Goal: Check status

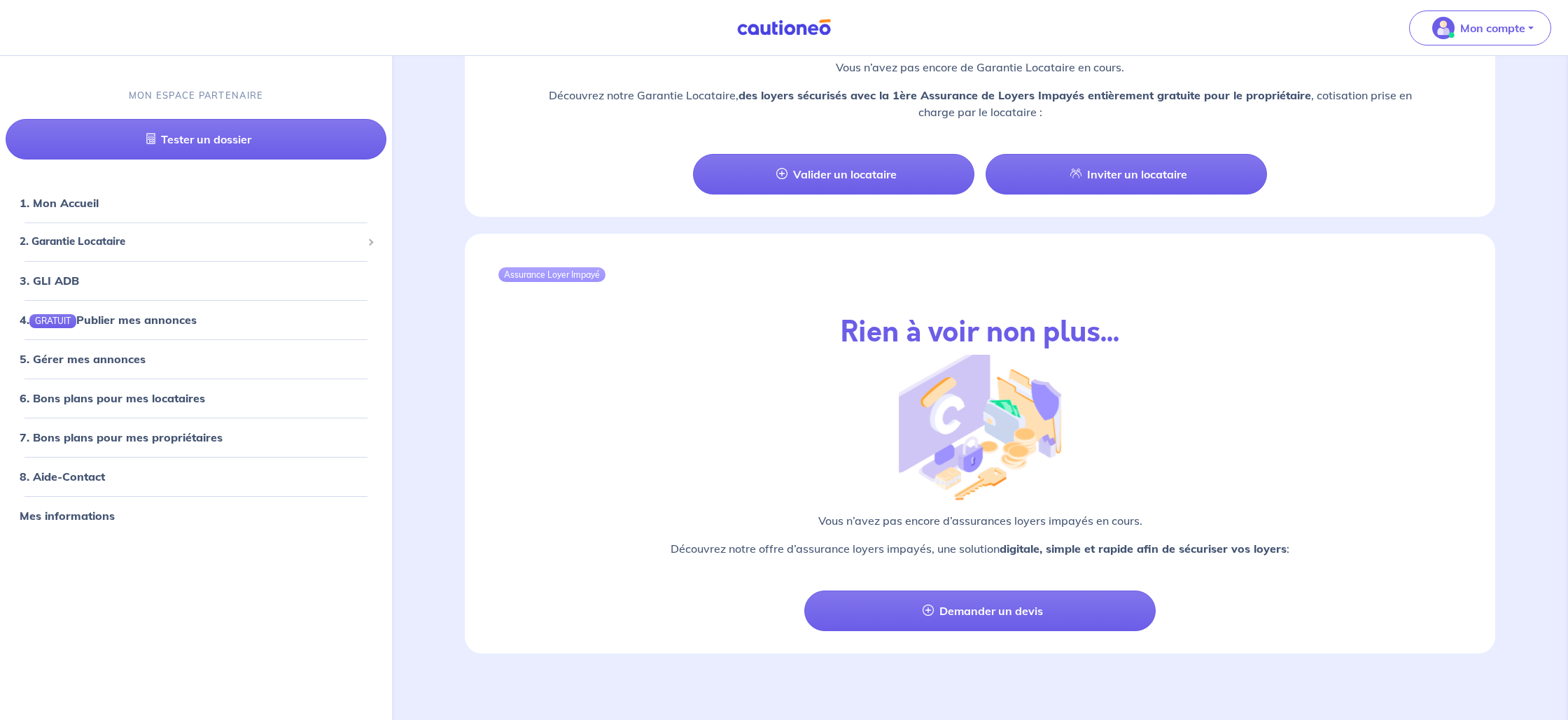
scroll to position [1336, 0]
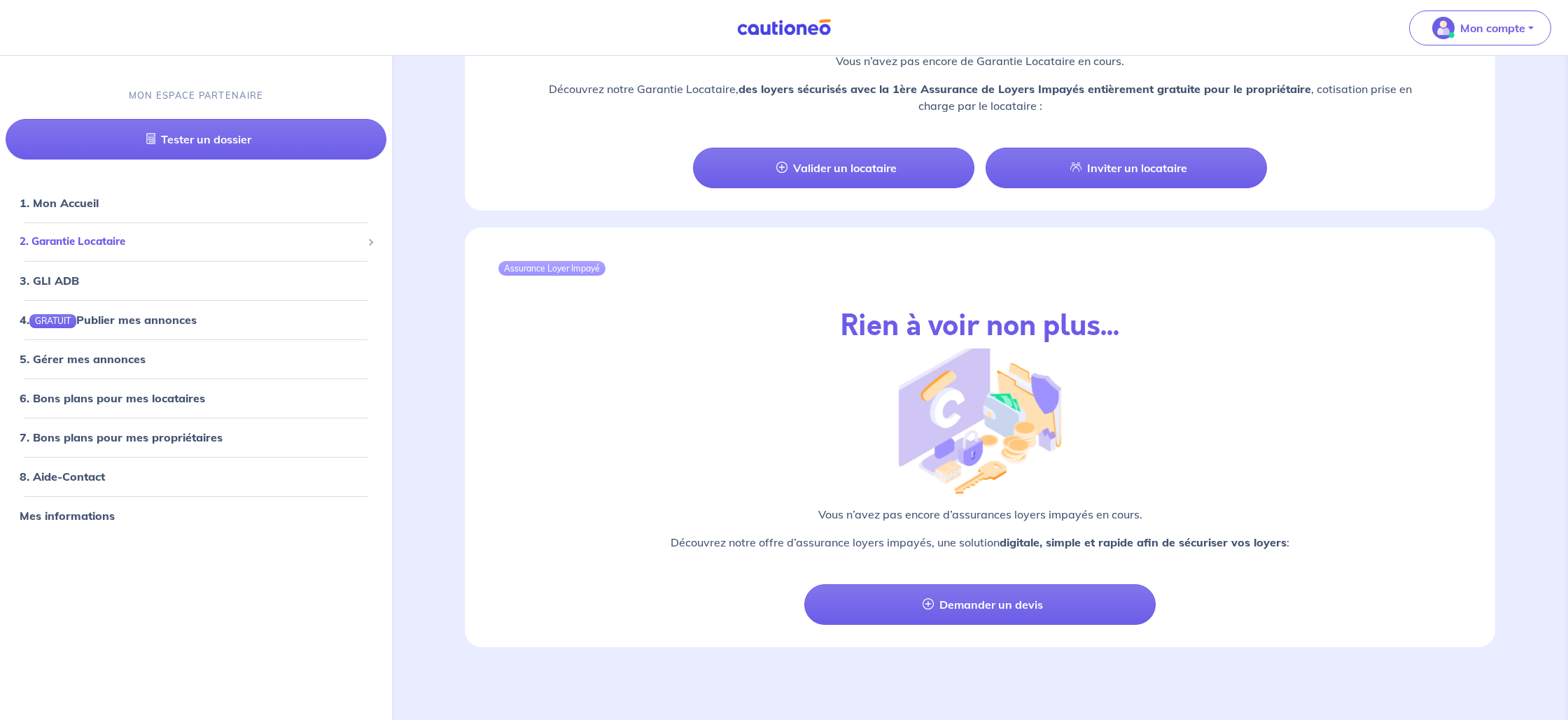
click at [243, 240] on span "2. Garantie Locataire" at bounding box center [190, 242] width 342 height 16
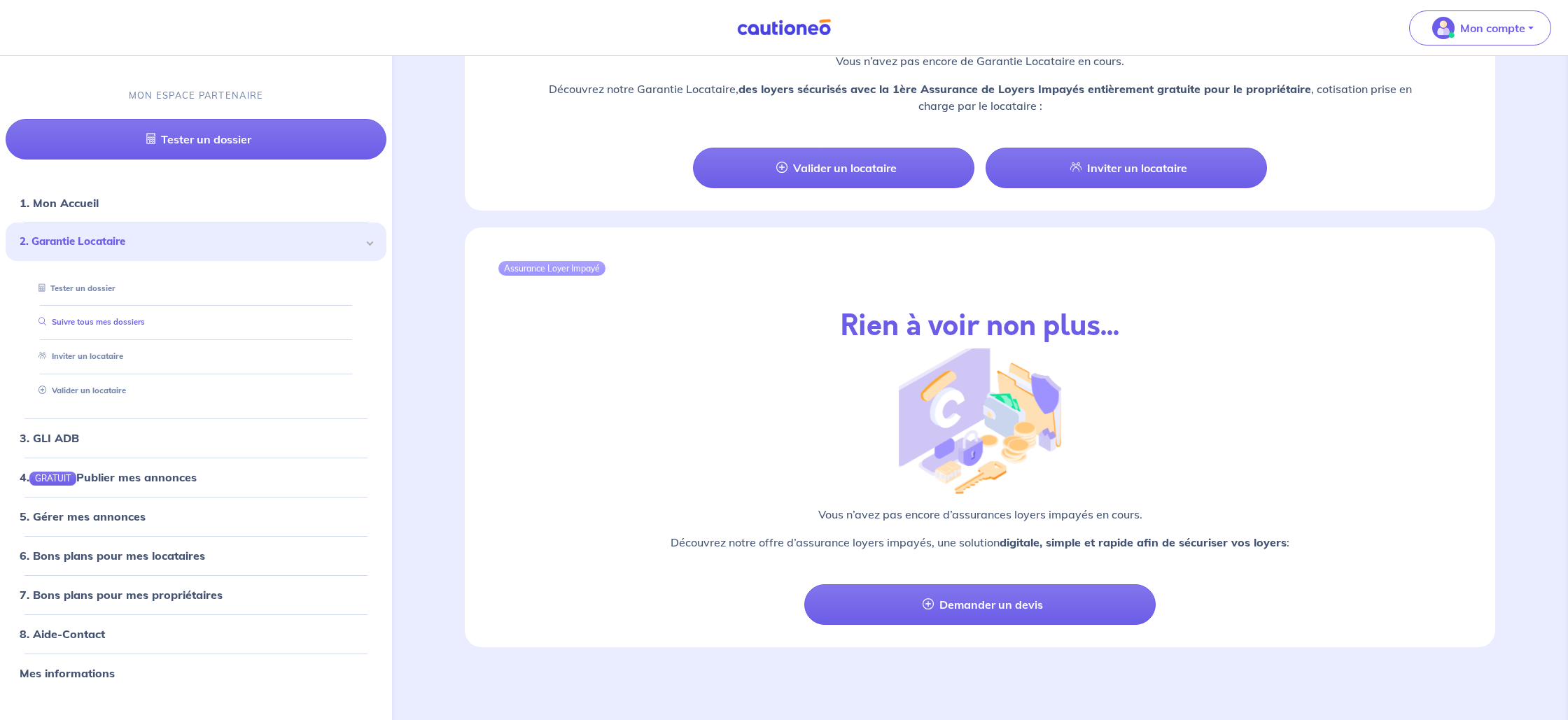
click at [95, 325] on link "Suivre tous mes dossiers" at bounding box center [89, 321] width 112 height 10
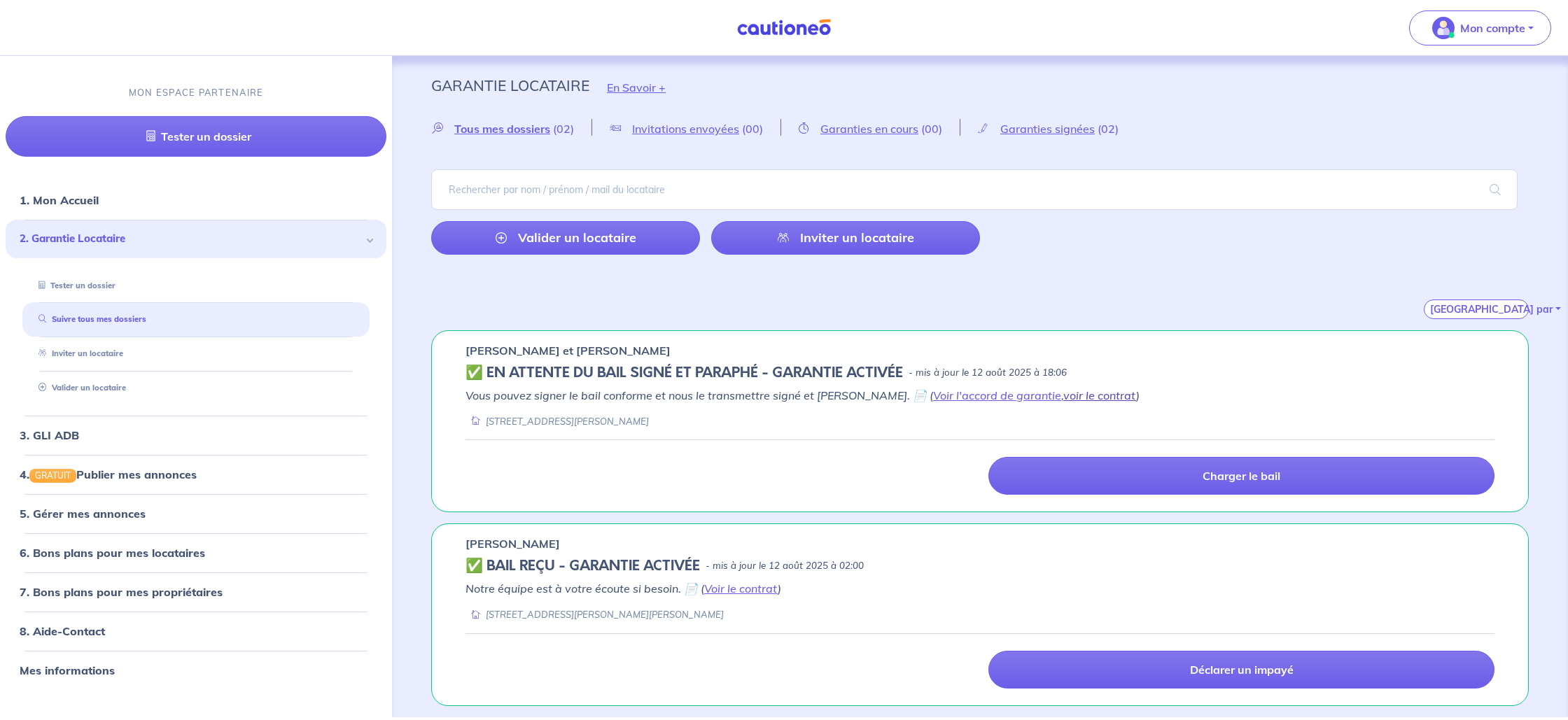
click at [1063, 394] on link "voir le contrat" at bounding box center [1100, 395] width 73 height 14
click at [939, 397] on link "Voir l'accord de garantie" at bounding box center [997, 395] width 128 height 14
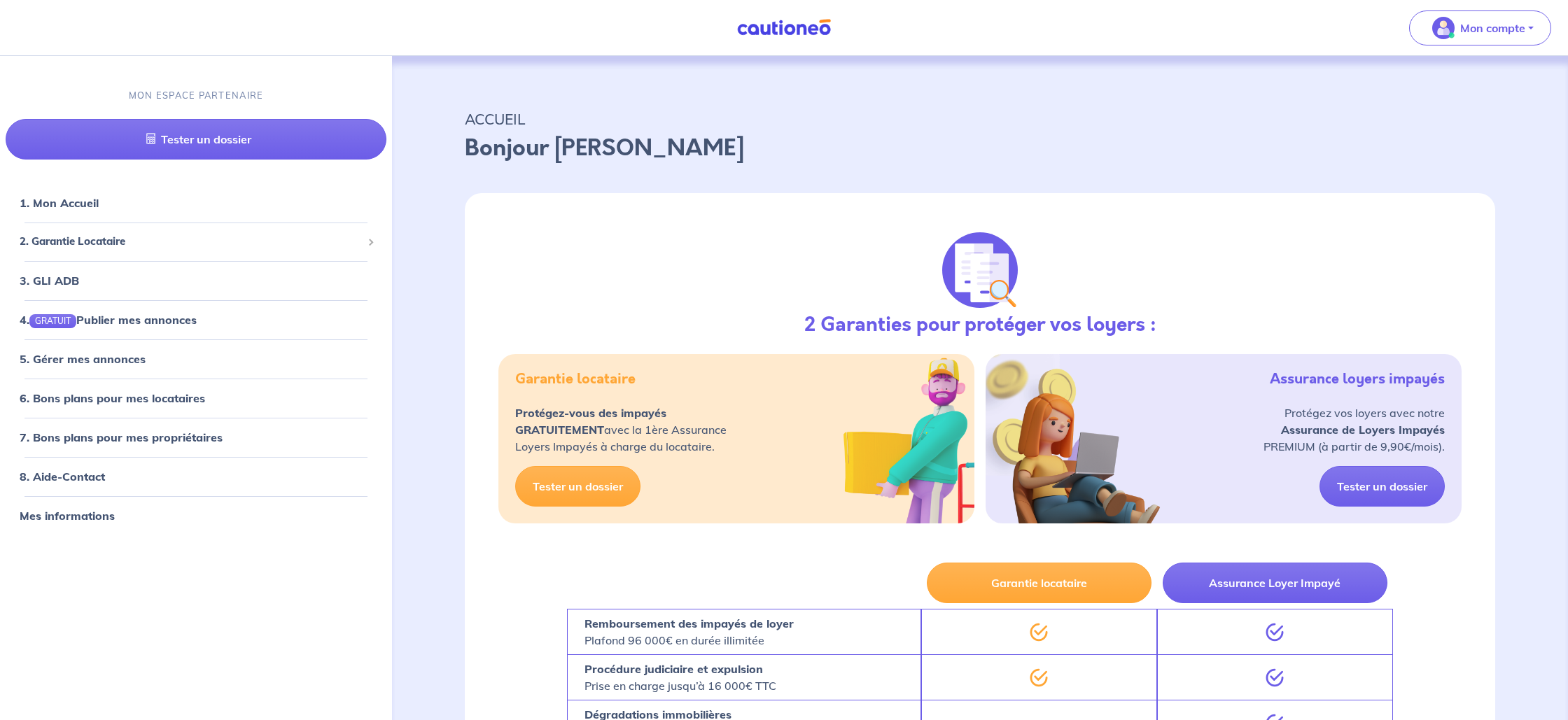
scroll to position [121, 0]
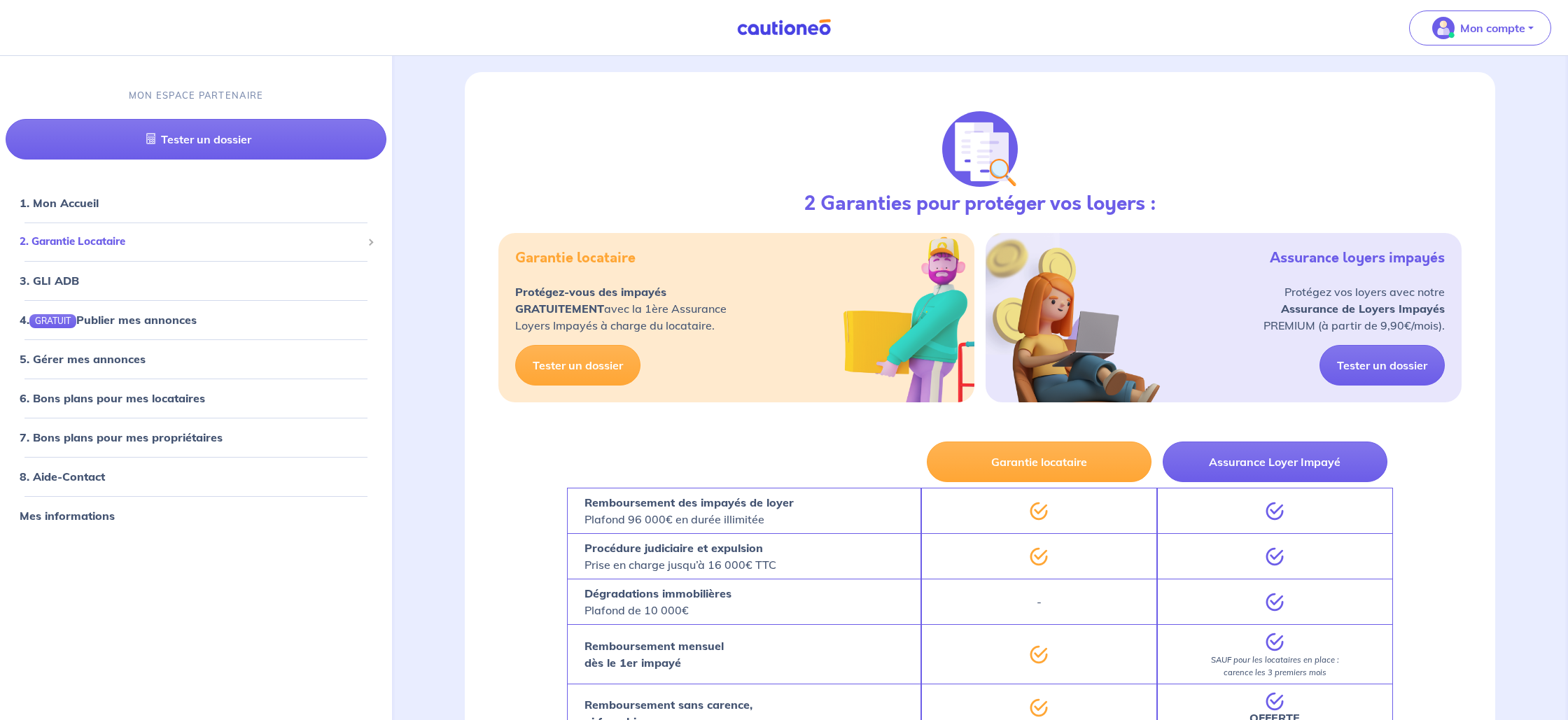
click at [93, 244] on span "2. Garantie Locataire" at bounding box center [190, 242] width 342 height 16
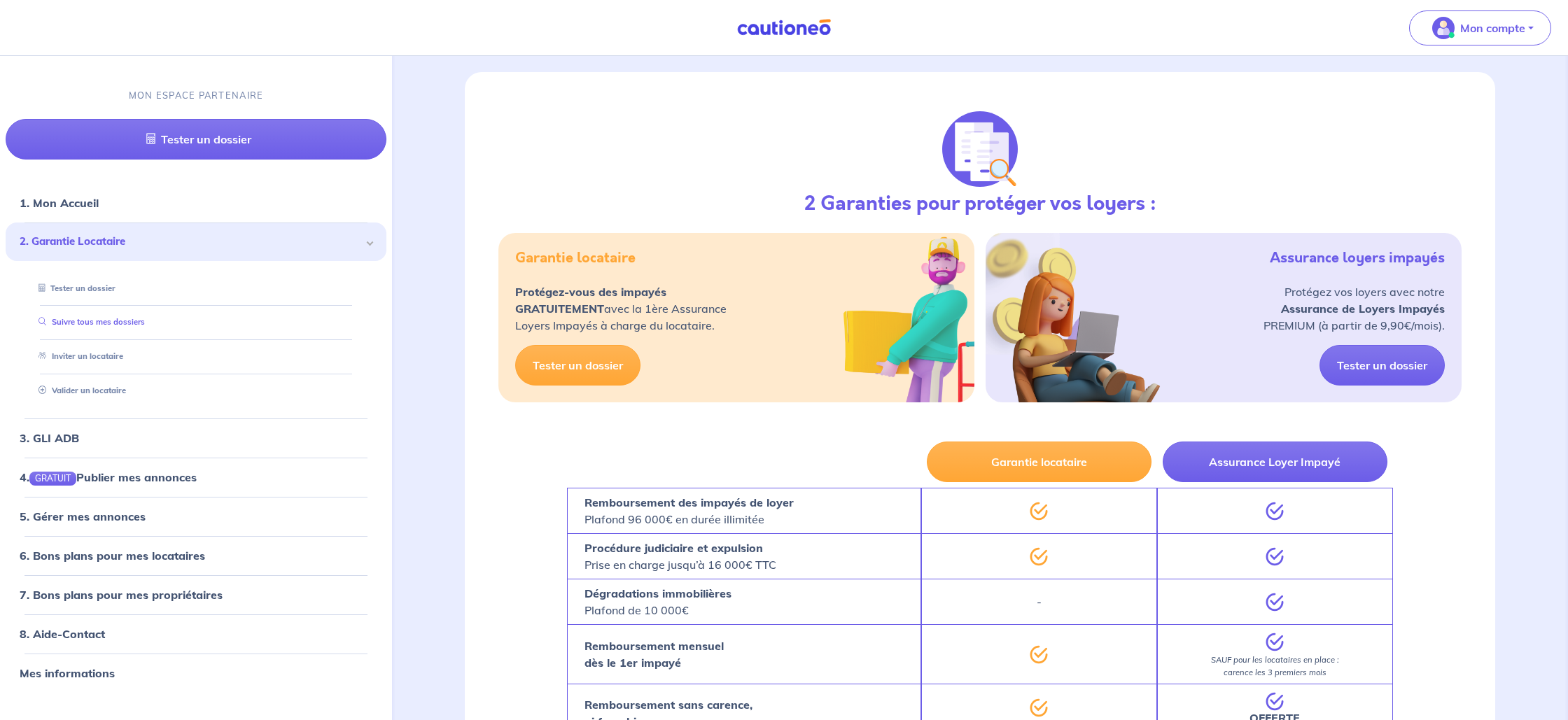
click at [85, 322] on link "Suivre tous mes dossiers" at bounding box center [89, 321] width 112 height 10
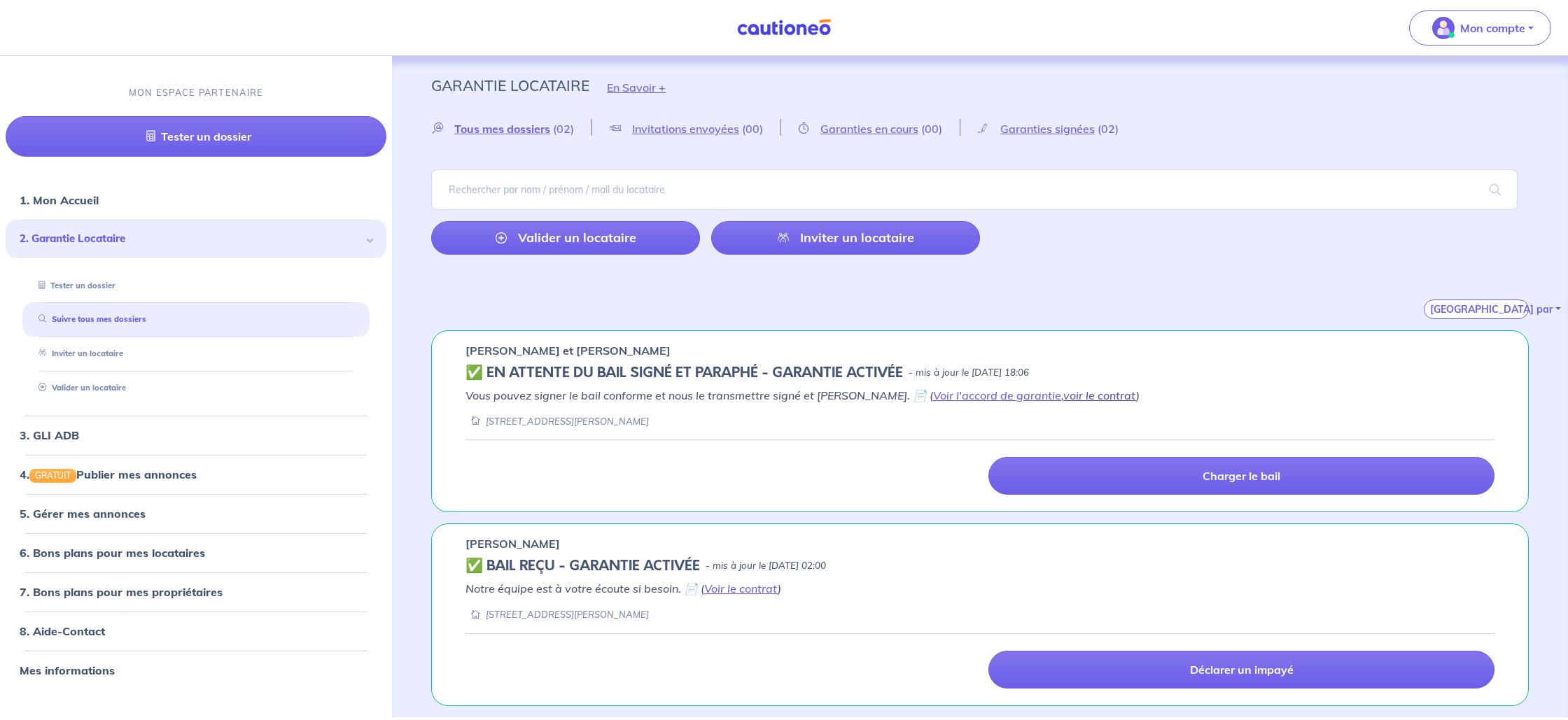
click at [1063, 394] on link "voir le contrat" at bounding box center [1100, 395] width 73 height 14
